Goal: Transaction & Acquisition: Subscribe to service/newsletter

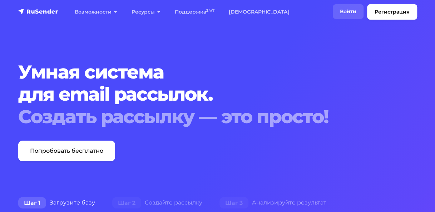
click at [345, 10] on link "Войти" at bounding box center [348, 11] width 31 height 15
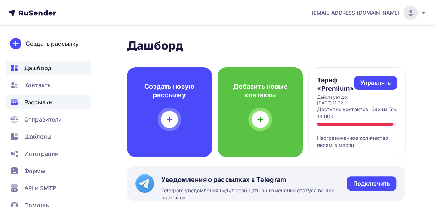
click at [32, 102] on span "Рассылки" at bounding box center [38, 102] width 28 height 9
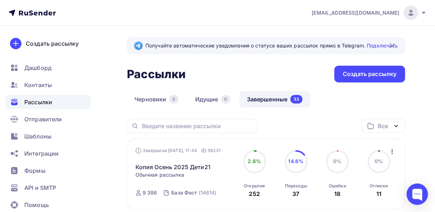
click at [251, 96] on link "Завершенные 33" at bounding box center [274, 99] width 71 height 16
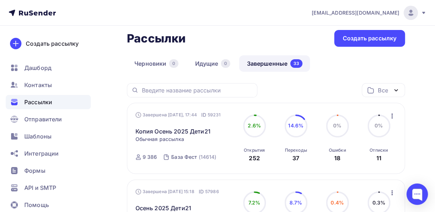
scroll to position [71, 0]
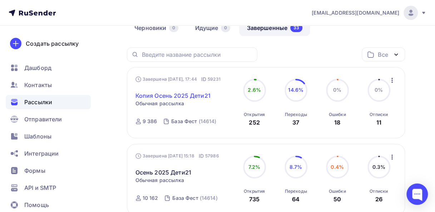
click at [181, 94] on link "Копия Осень 2025 Дети21" at bounding box center [172, 95] width 75 height 9
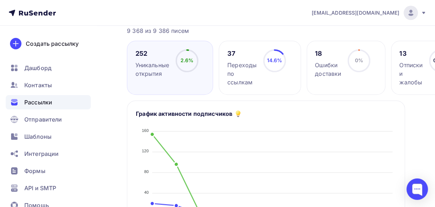
scroll to position [107, 0]
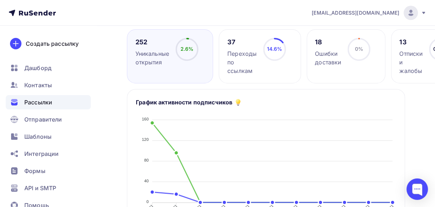
click at [239, 61] on div "Переходы по ссылкам" at bounding box center [241, 62] width 29 height 26
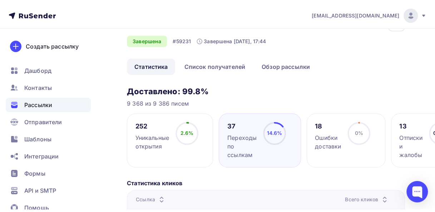
scroll to position [0, 0]
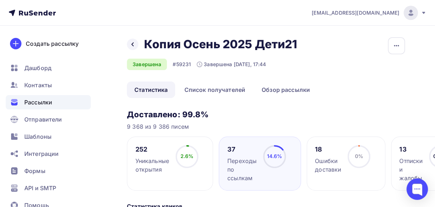
click at [27, 104] on span "Рассылки" at bounding box center [38, 102] width 28 height 9
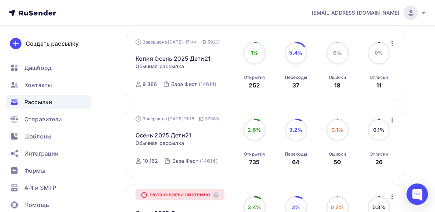
scroll to position [143, 0]
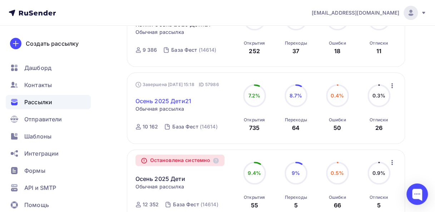
click at [174, 103] on link "Осень 2025 Дети21" at bounding box center [163, 101] width 56 height 9
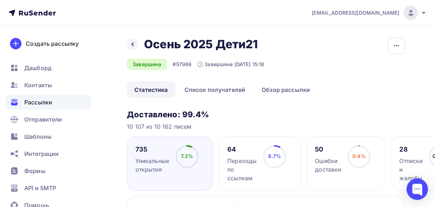
click at [248, 169] on div "Переходы по ссылкам" at bounding box center [241, 170] width 29 height 26
click at [55, 99] on div "Рассылки" at bounding box center [48, 102] width 85 height 14
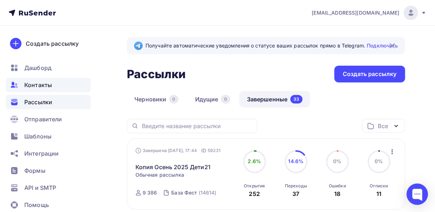
click at [51, 86] on span "Контакты" at bounding box center [38, 85] width 28 height 9
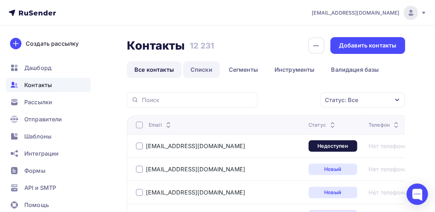
click at [202, 73] on link "Списки" at bounding box center [201, 69] width 37 height 16
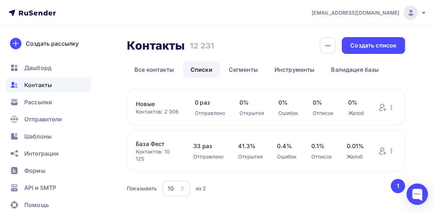
click at [154, 144] on link "База Фест" at bounding box center [157, 144] width 43 height 9
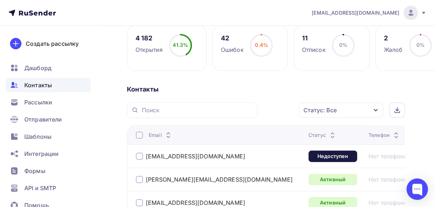
scroll to position [71, 0]
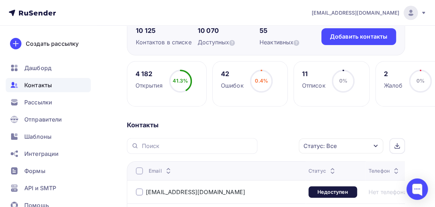
click at [140, 192] on div at bounding box center [139, 191] width 7 height 7
click at [285, 145] on icon "button" at bounding box center [283, 146] width 9 height 9
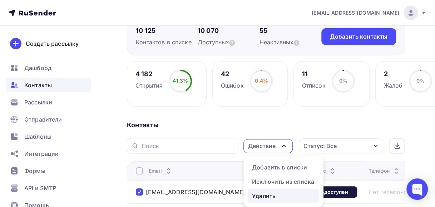
click at [262, 195] on div "Удалить" at bounding box center [264, 196] width 24 height 9
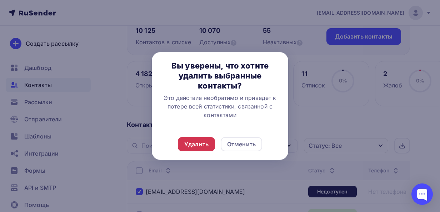
click at [199, 144] on div "Удалить" at bounding box center [196, 144] width 24 height 9
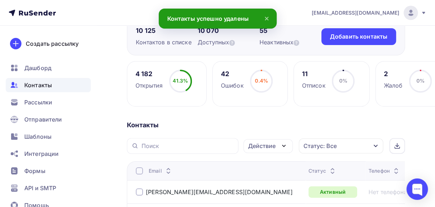
click at [376, 145] on icon "button" at bounding box center [376, 146] width 6 height 6
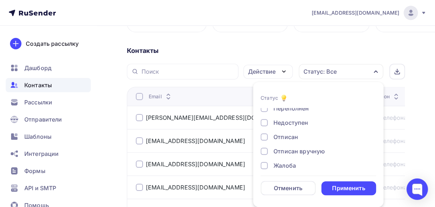
scroll to position [51, 0]
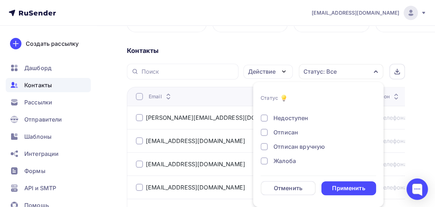
click at [263, 132] on div at bounding box center [264, 132] width 7 height 7
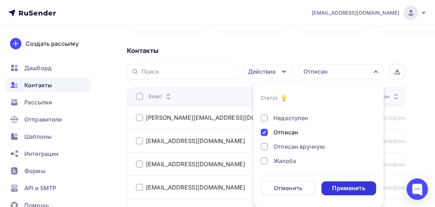
click at [326, 186] on div "Применить" at bounding box center [348, 188] width 55 height 14
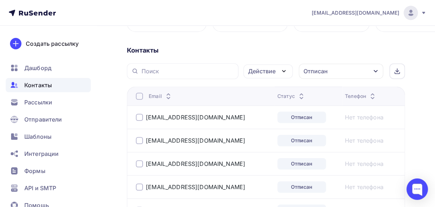
scroll to position [146, 0]
click at [142, 97] on div at bounding box center [139, 96] width 7 height 7
click at [282, 71] on icon "button" at bounding box center [283, 71] width 9 height 9
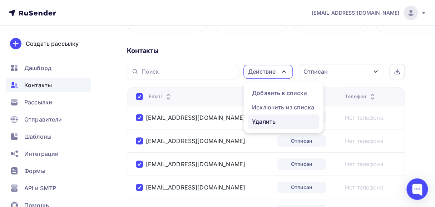
click at [257, 121] on div "Удалить" at bounding box center [264, 121] width 24 height 9
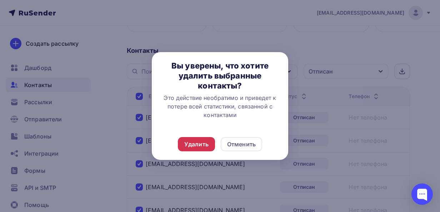
click at [205, 140] on div "Удалить" at bounding box center [196, 144] width 37 height 14
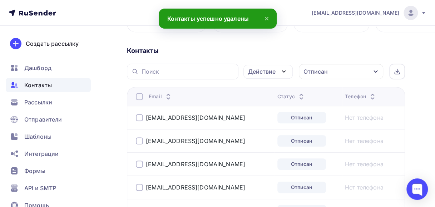
click at [376, 71] on icon "button" at bounding box center [375, 71] width 4 height 3
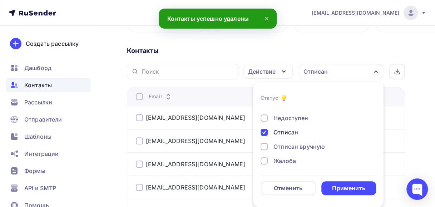
click at [266, 132] on div at bounding box center [264, 132] width 7 height 7
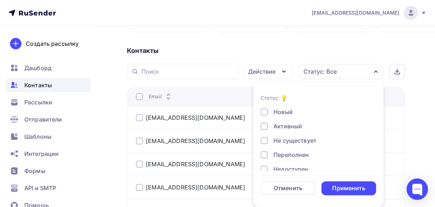
scroll to position [0, 0]
click at [264, 139] on div at bounding box center [264, 140] width 7 height 7
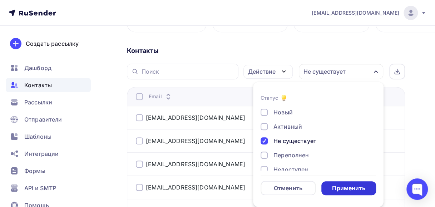
click at [338, 186] on div "Применить" at bounding box center [348, 188] width 33 height 8
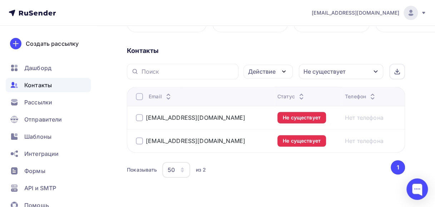
click at [139, 93] on div at bounding box center [139, 96] width 7 height 7
click at [141, 95] on div at bounding box center [139, 96] width 7 height 7
click at [284, 72] on icon "button" at bounding box center [283, 71] width 3 height 1
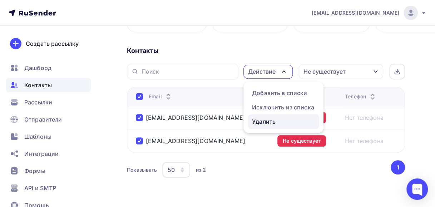
click at [260, 118] on div "Удалить" at bounding box center [264, 121] width 24 height 9
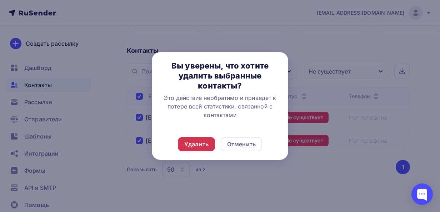
click at [195, 145] on div "Удалить" at bounding box center [196, 144] width 24 height 9
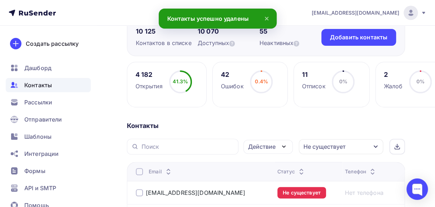
scroll to position [39, 0]
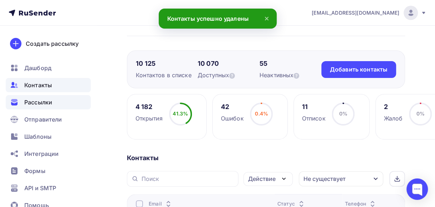
click at [37, 103] on span "Рассылки" at bounding box center [38, 102] width 28 height 9
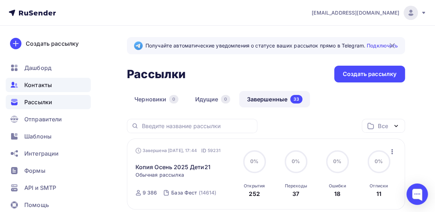
click at [44, 85] on span "Контакты" at bounding box center [38, 85] width 28 height 9
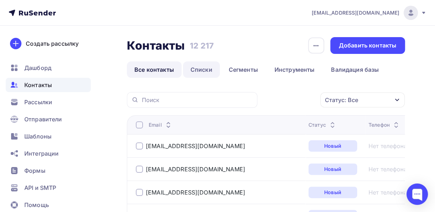
click at [202, 70] on link "Списки" at bounding box center [201, 69] width 37 height 16
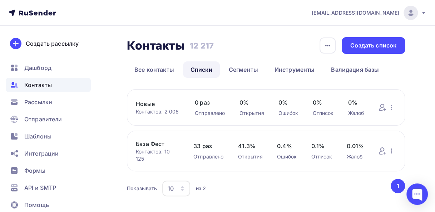
click at [153, 145] on link "База Фест" at bounding box center [157, 144] width 43 height 9
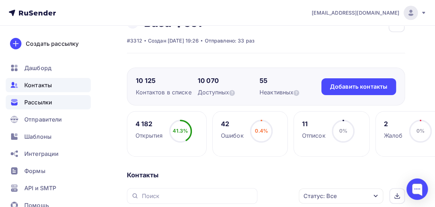
scroll to position [36, 0]
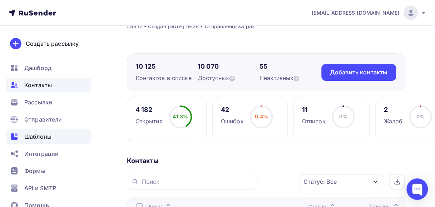
click at [59, 136] on div "Шаблоны" at bounding box center [48, 136] width 85 height 14
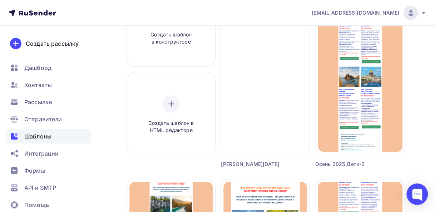
scroll to position [71, 0]
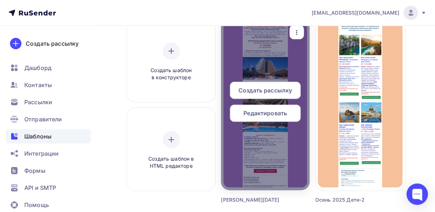
click at [268, 115] on span "Редактировать" at bounding box center [265, 113] width 44 height 9
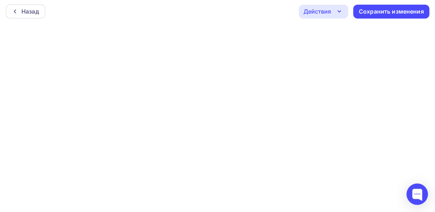
scroll to position [2, 0]
click at [372, 9] on div "Сохранить изменения" at bounding box center [391, 11] width 65 height 8
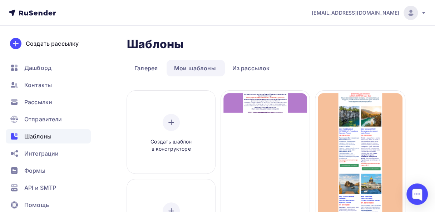
scroll to position [36, 0]
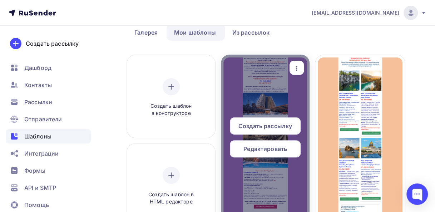
click at [257, 147] on span "Редактировать" at bounding box center [265, 149] width 44 height 9
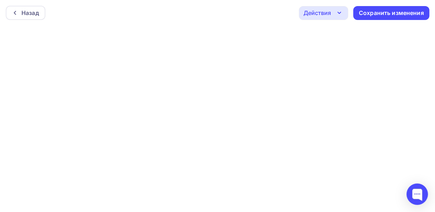
click at [338, 12] on icon "button" at bounding box center [339, 12] width 3 height 1
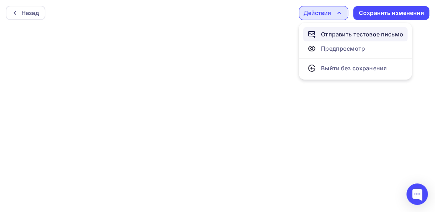
click at [335, 31] on div "Отправить тестовое письмо" at bounding box center [362, 34] width 82 height 9
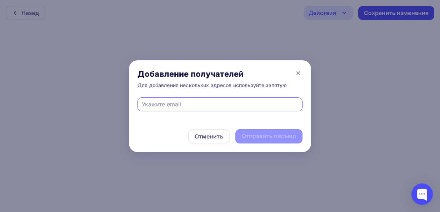
click at [143, 105] on input "text" at bounding box center [220, 104] width 157 height 9
type input "meta_meta@rambler.ru"
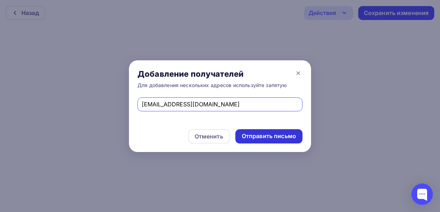
click at [273, 138] on div "Отправить письмо" at bounding box center [269, 136] width 54 height 8
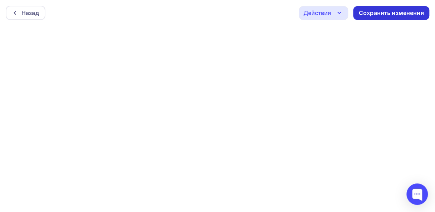
click at [358, 14] on div "Сохранить изменения" at bounding box center [391, 13] width 76 height 14
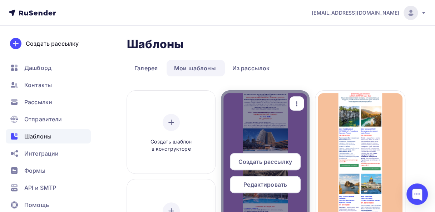
click at [257, 187] on span "Редактировать" at bounding box center [265, 184] width 44 height 9
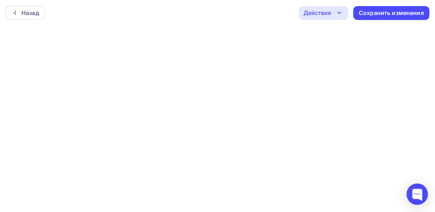
click at [340, 14] on icon "button" at bounding box center [339, 13] width 9 height 9
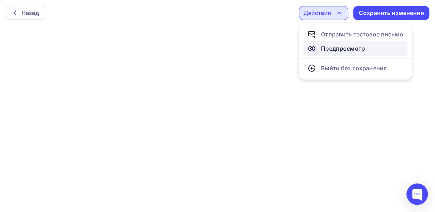
click at [332, 49] on div "Предпросмотр" at bounding box center [343, 48] width 44 height 9
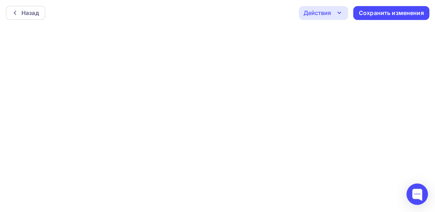
scroll to position [2, 0]
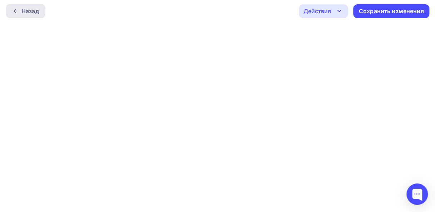
click at [35, 10] on div "Назад" at bounding box center [30, 11] width 18 height 9
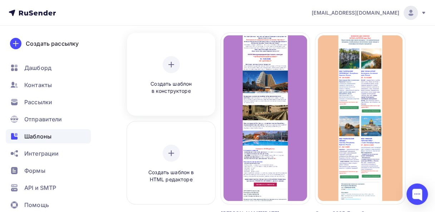
scroll to position [71, 0]
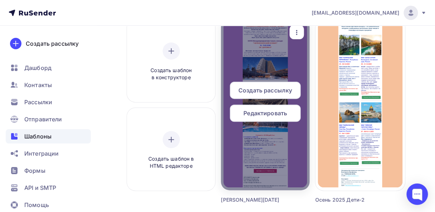
click at [274, 91] on span "Создать рассылку" at bounding box center [265, 90] width 54 height 9
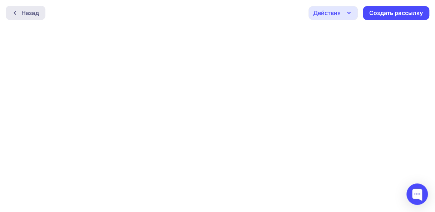
click at [19, 9] on div "Назад" at bounding box center [26, 13] width 40 height 14
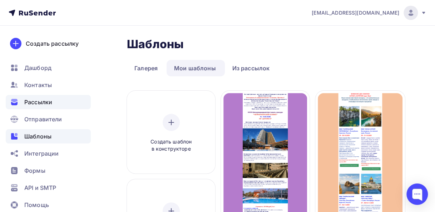
click at [44, 101] on span "Рассылки" at bounding box center [38, 102] width 28 height 9
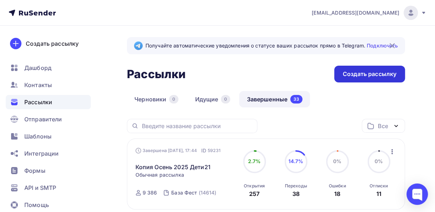
click at [346, 75] on div "Создать рассылку" at bounding box center [370, 74] width 54 height 8
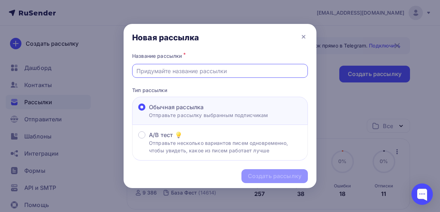
click at [144, 71] on input "text" at bounding box center [221, 71] width 168 height 9
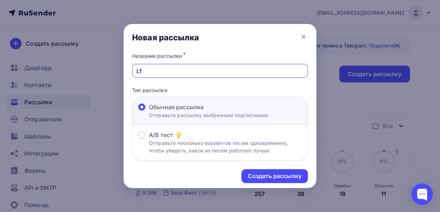
type input "L"
click at [164, 69] on input "Дагомыс" at bounding box center [221, 71] width 168 height 9
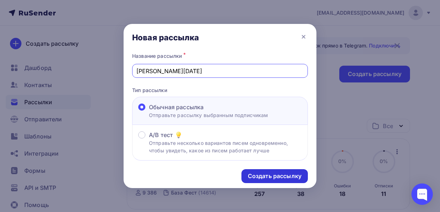
type input "[PERSON_NAME][DATE]"
click at [249, 175] on div "Создать рассылку" at bounding box center [275, 176] width 54 height 8
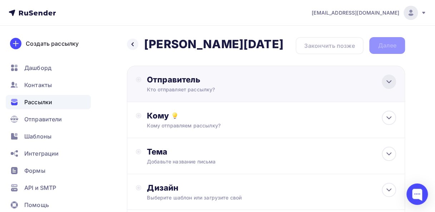
click at [390, 81] on icon at bounding box center [389, 82] width 4 height 2
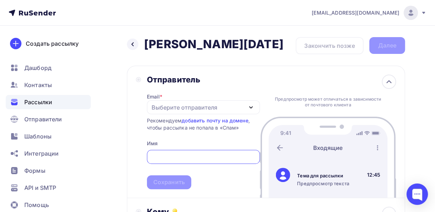
click at [250, 107] on icon "button" at bounding box center [251, 107] width 9 height 9
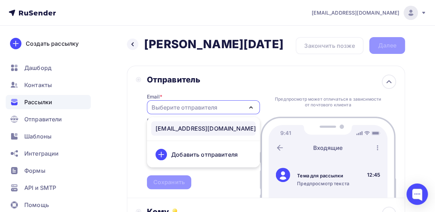
click at [176, 128] on div "info@vsefestivali.ru" at bounding box center [205, 128] width 100 height 9
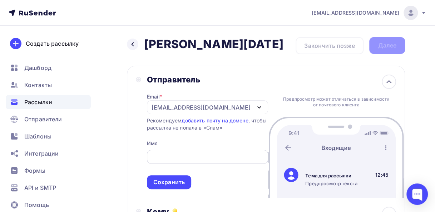
click at [157, 157] on input "text" at bounding box center [207, 157] width 113 height 9
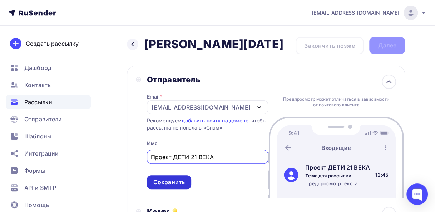
type input "Проект ДЕТИ 21 ВЕКА"
click at [185, 182] on div "Сохранить" at bounding box center [169, 182] width 44 height 14
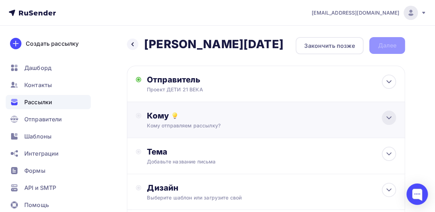
click at [391, 119] on icon at bounding box center [389, 118] width 9 height 9
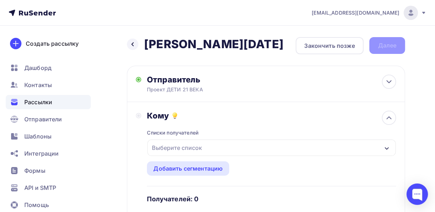
click at [386, 149] on icon "button" at bounding box center [387, 148] width 4 height 3
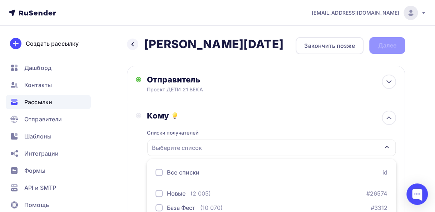
scroll to position [33, 0]
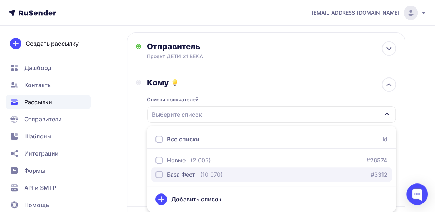
click at [182, 178] on div "База Фест" at bounding box center [181, 174] width 28 height 9
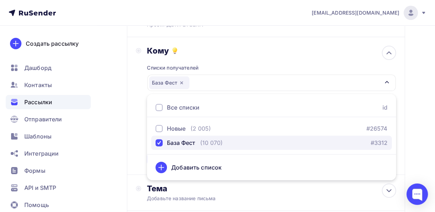
scroll to position [105, 0]
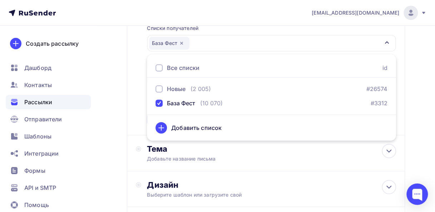
click at [137, 115] on div "Кому Списки получателей База Фест Все списки id Новые (2 005) #26574 База Фест …" at bounding box center [266, 66] width 260 height 120
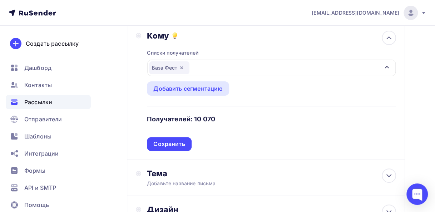
scroll to position [69, 0]
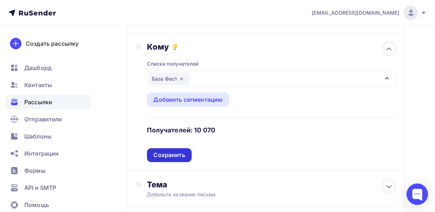
click at [171, 153] on div "Сохранить" at bounding box center [168, 155] width 31 height 8
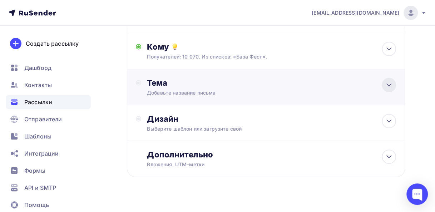
click at [390, 84] on icon at bounding box center [389, 85] width 9 height 9
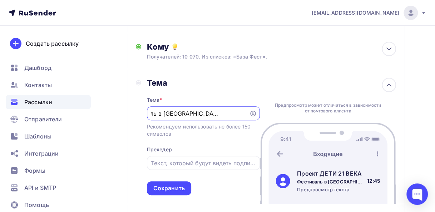
scroll to position [0, 28]
type input "Фестиваль в Сочи - Дагомыс, январь 2026"
click at [154, 163] on input "text" at bounding box center [203, 163] width 105 height 9
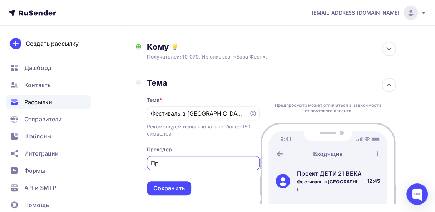
type input "П"
click at [198, 166] on input "Черноморский олимп" at bounding box center [203, 163] width 105 height 9
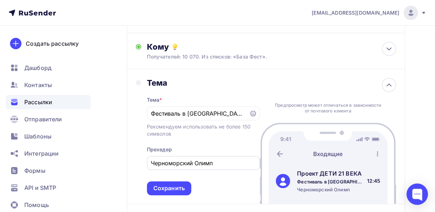
click at [151, 164] on div "Черноморский Олимп" at bounding box center [203, 163] width 113 height 14
click at [215, 162] on input "Черноморский Олимп" at bounding box center [203, 163] width 105 height 9
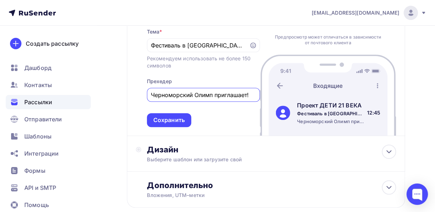
scroll to position [146, 0]
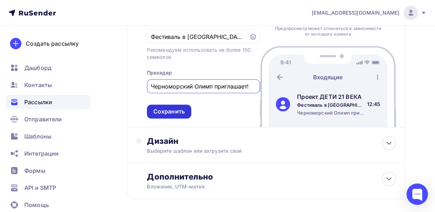
click at [179, 111] on div "Сохранить" at bounding box center [168, 112] width 31 height 8
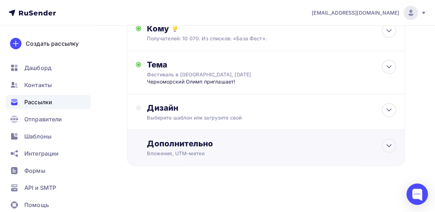
scroll to position [88, 0]
click at [388, 69] on icon at bounding box center [389, 67] width 9 height 9
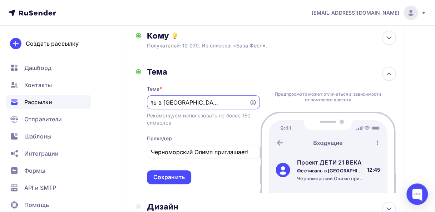
scroll to position [0, 0]
click at [152, 151] on input "Черноморский Олимп приглашает!" at bounding box center [203, 152] width 105 height 9
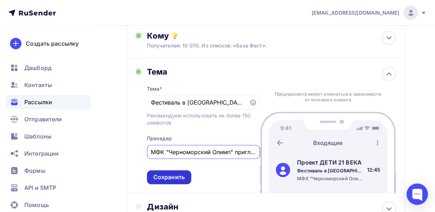
type input "МФК "Черноморский Олимп" приглашает!"
click at [180, 179] on div "Сохранить" at bounding box center [168, 177] width 31 height 8
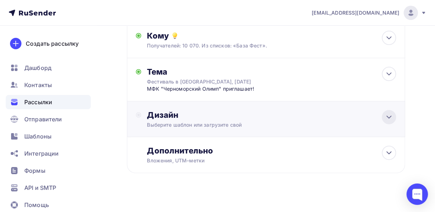
click at [389, 116] on icon at bounding box center [389, 117] width 9 height 9
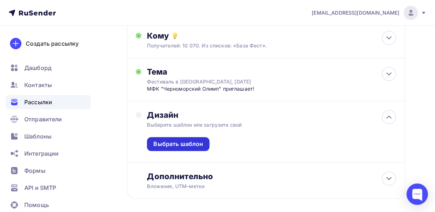
click at [159, 143] on div "Выбрать шаблон" at bounding box center [178, 144] width 50 height 8
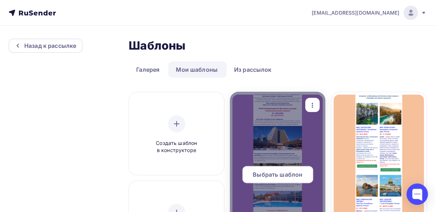
click at [271, 177] on span "Выбрать шаблон" at bounding box center [278, 174] width 50 height 9
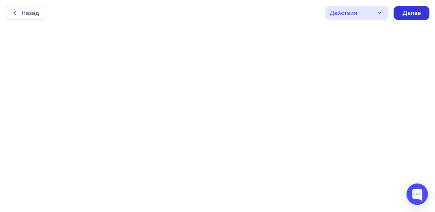
click at [403, 11] on div "Далее" at bounding box center [411, 13] width 19 height 8
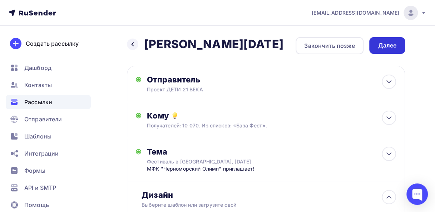
click at [387, 46] on div "Далее" at bounding box center [387, 45] width 19 height 8
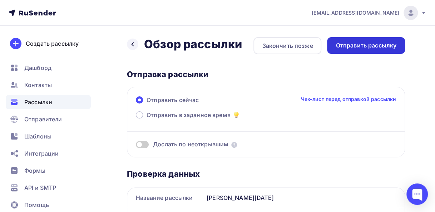
click at [351, 46] on div "Отправить рассылку" at bounding box center [366, 45] width 61 height 8
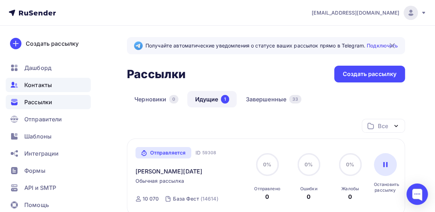
click at [37, 83] on span "Контакты" at bounding box center [38, 85] width 28 height 9
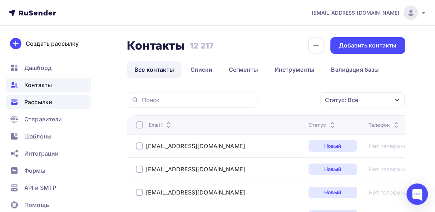
click at [36, 103] on span "Рассылки" at bounding box center [38, 102] width 28 height 9
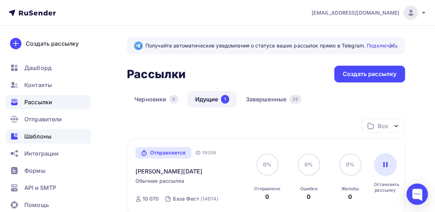
click at [39, 139] on span "Шаблоны" at bounding box center [37, 136] width 27 height 9
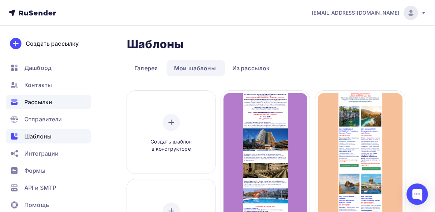
click at [40, 104] on span "Рассылки" at bounding box center [38, 102] width 28 height 9
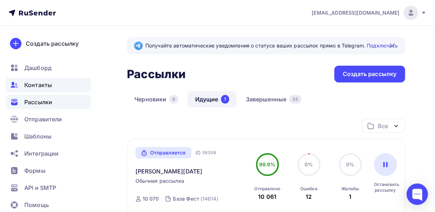
click at [46, 81] on span "Контакты" at bounding box center [38, 85] width 28 height 9
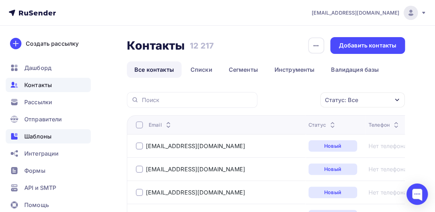
click at [37, 138] on span "Шаблоны" at bounding box center [37, 136] width 27 height 9
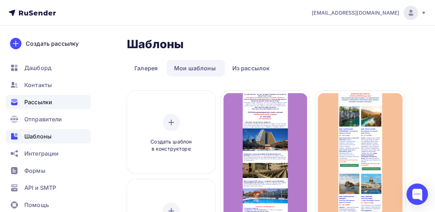
click at [44, 101] on span "Рассылки" at bounding box center [38, 102] width 28 height 9
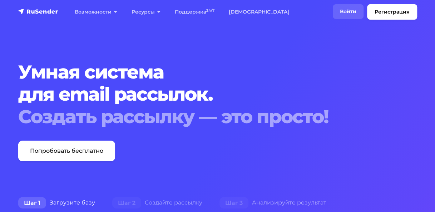
click at [346, 11] on link "Войти" at bounding box center [348, 11] width 31 height 15
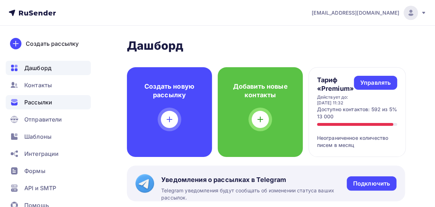
click at [44, 101] on span "Рассылки" at bounding box center [38, 102] width 28 height 9
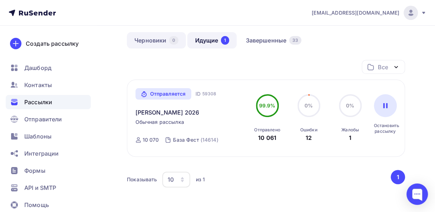
scroll to position [36, 0]
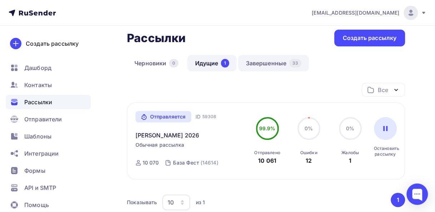
click at [268, 59] on link "Завершенные 33" at bounding box center [273, 63] width 71 height 16
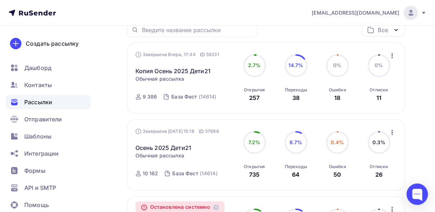
scroll to position [107, 0]
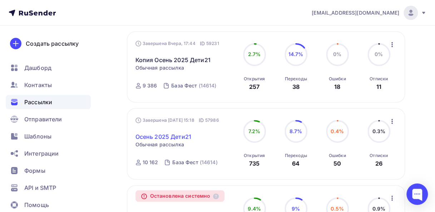
click at [162, 137] on link "Осень 2025 Дети21" at bounding box center [163, 137] width 56 height 9
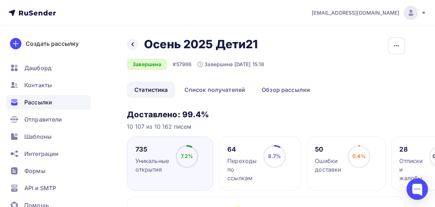
click at [234, 167] on div "Переходы по ссылкам" at bounding box center [241, 170] width 29 height 26
click at [238, 165] on div "Переходы по ссылкам" at bounding box center [241, 170] width 29 height 26
click at [132, 46] on icon at bounding box center [133, 44] width 6 height 6
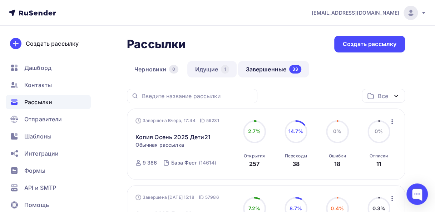
scroll to position [71, 0]
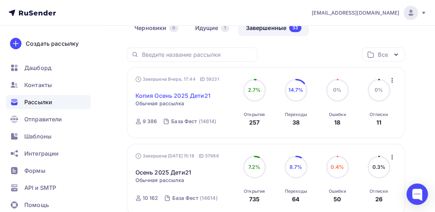
click at [180, 93] on link "Копия Осень 2025 Дети21" at bounding box center [172, 95] width 75 height 9
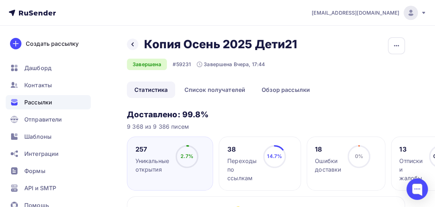
click at [243, 166] on div "Переходы по ссылкам" at bounding box center [241, 170] width 29 height 26
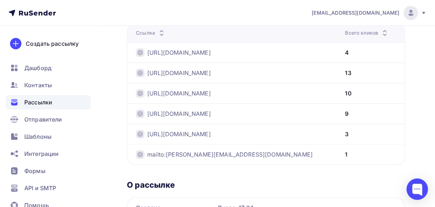
scroll to position [179, 0]
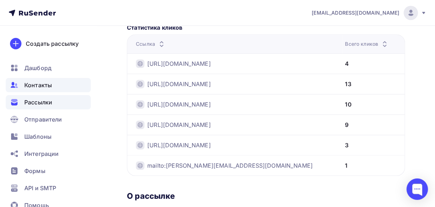
click at [37, 85] on span "Контакты" at bounding box center [38, 85] width 28 height 9
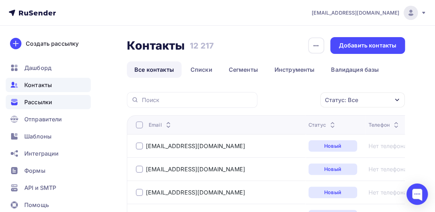
click at [38, 104] on span "Рассылки" at bounding box center [38, 102] width 28 height 9
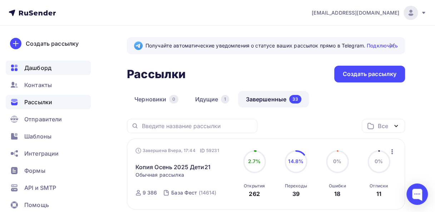
click at [34, 72] on span "Дашборд" at bounding box center [37, 68] width 27 height 9
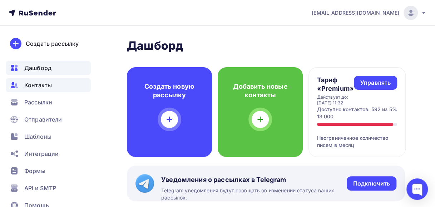
click at [33, 86] on span "Контакты" at bounding box center [38, 85] width 28 height 9
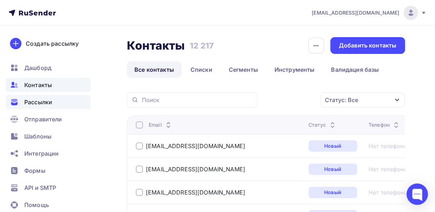
click at [37, 104] on span "Рассылки" at bounding box center [38, 102] width 28 height 9
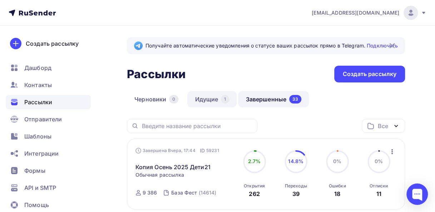
click at [194, 98] on link "Идущие 1" at bounding box center [211, 99] width 49 height 16
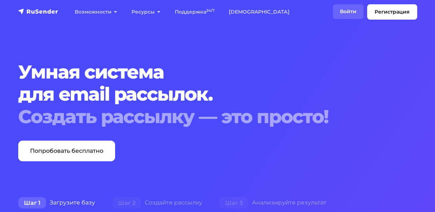
click at [345, 13] on link "Войти" at bounding box center [348, 11] width 31 height 15
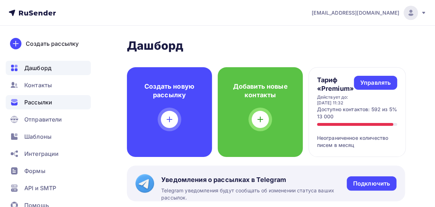
click at [43, 99] on span "Рассылки" at bounding box center [38, 102] width 28 height 9
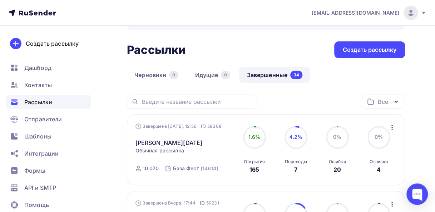
scroll to position [36, 0]
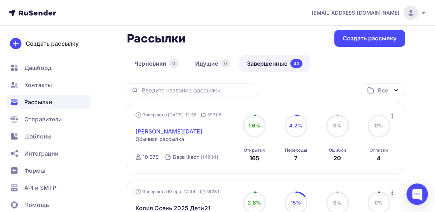
click at [167, 130] on link "[PERSON_NAME][DATE]" at bounding box center [168, 131] width 67 height 9
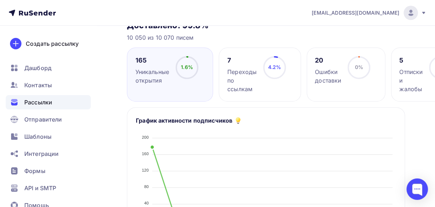
scroll to position [90, 0]
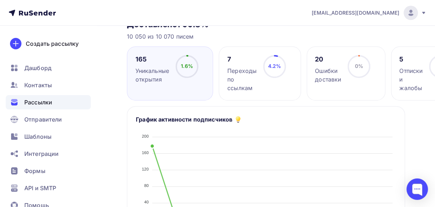
click at [234, 74] on div "Переходы по ссылкам" at bounding box center [241, 79] width 29 height 26
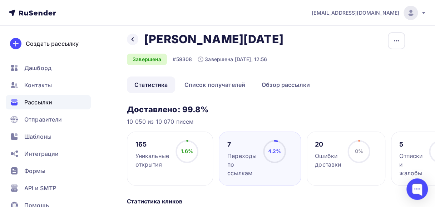
scroll to position [0, 0]
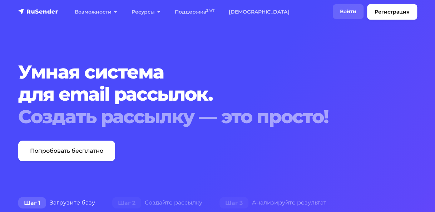
click at [349, 12] on link "Войти" at bounding box center [348, 11] width 31 height 15
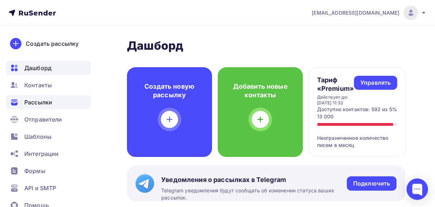
click at [33, 99] on span "Рассылки" at bounding box center [38, 102] width 28 height 9
